Goal: Navigation & Orientation: Find specific page/section

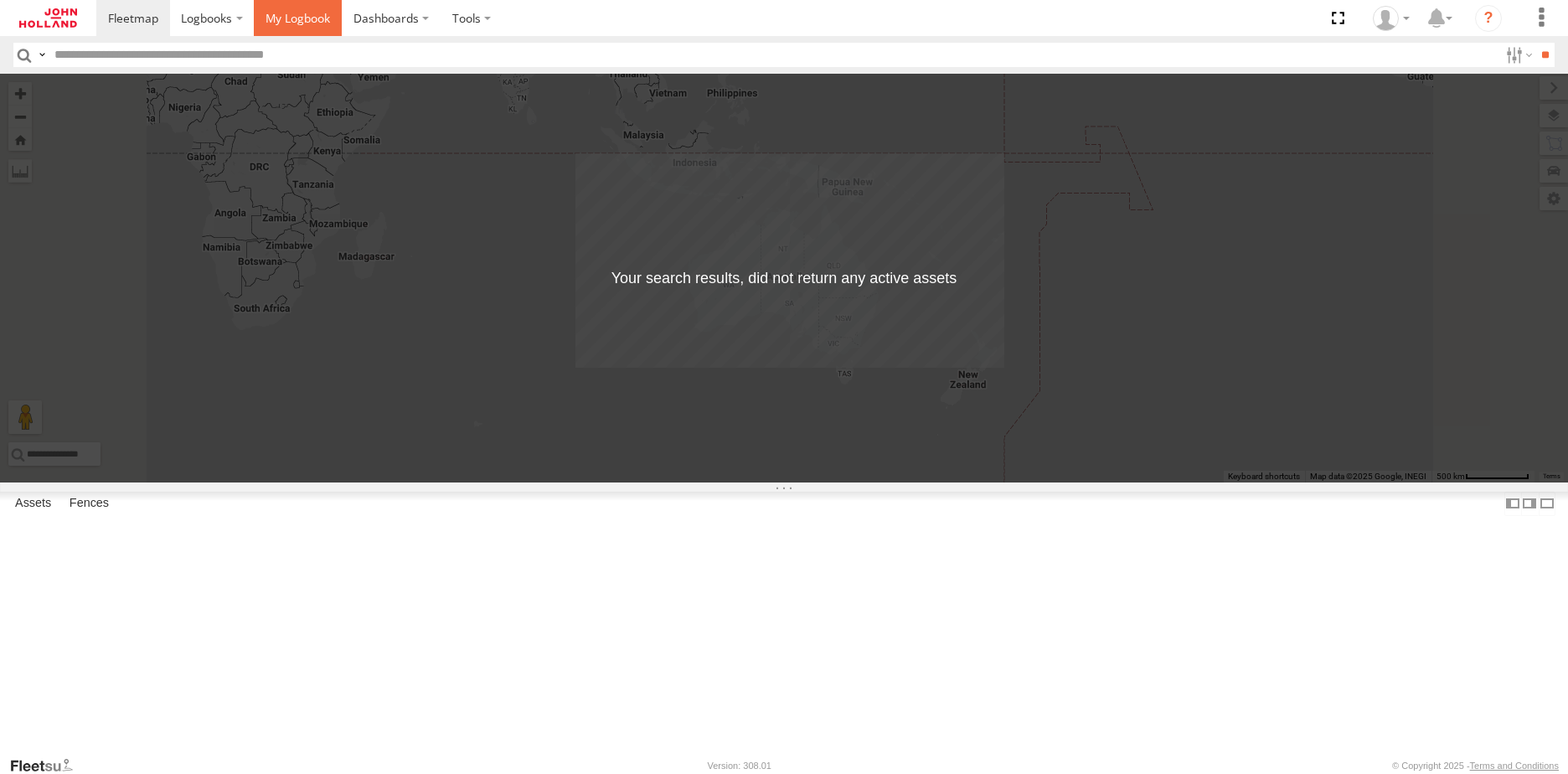
click at [304, 16] on span at bounding box center [298, 17] width 64 height 16
